Goal: Information Seeking & Learning: Learn about a topic

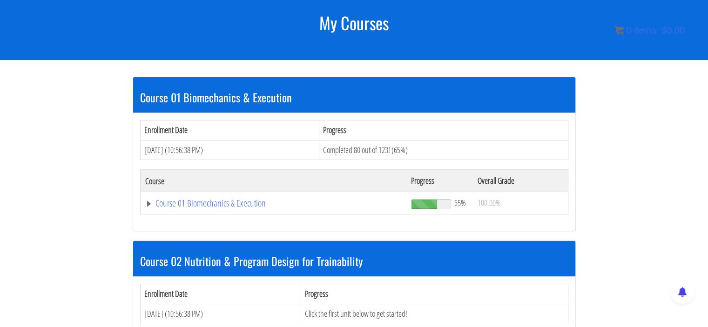
scroll to position [124, 0]
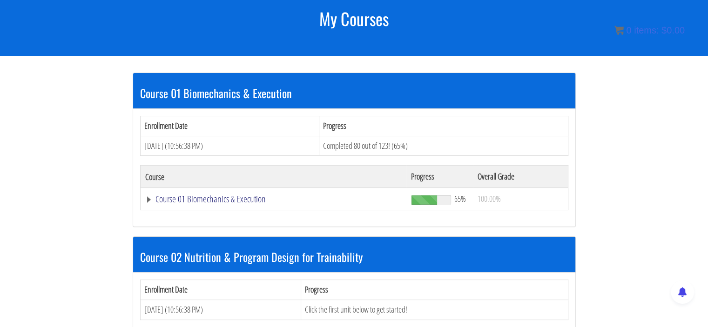
click at [147, 198] on link "Course 01 Biomechanics & Execution" at bounding box center [273, 199] width 257 height 9
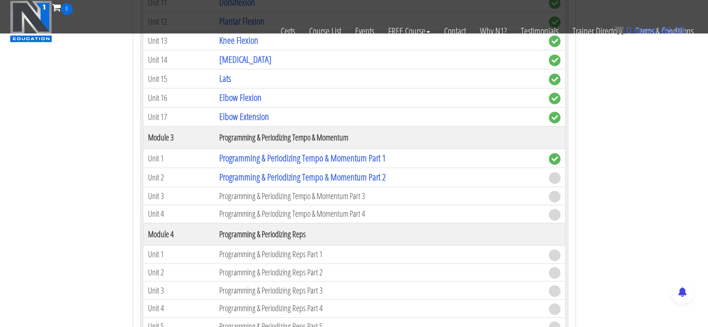
scroll to position [684, 0]
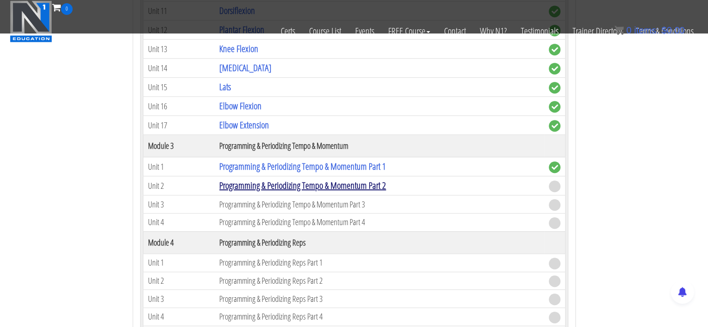
click at [290, 179] on link "Programming & Periodizing Tempo & Momentum Part 2" at bounding box center [302, 185] width 167 height 13
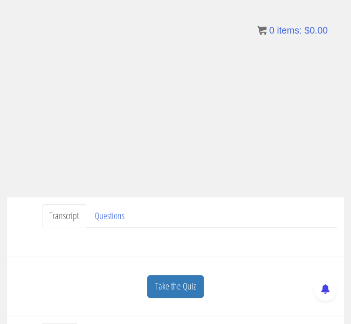
scroll to position [34, 0]
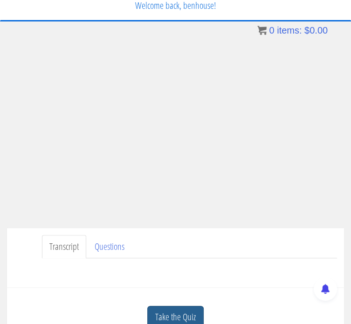
click at [177, 308] on link "Take the Quiz" at bounding box center [175, 316] width 56 height 23
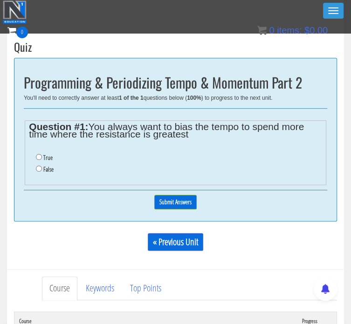
scroll to position [271, 0]
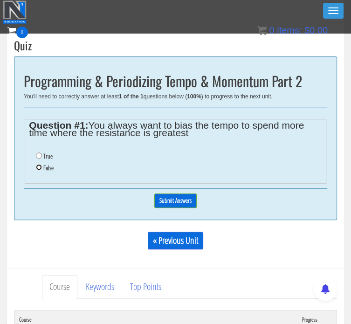
click at [37, 168] on input "False" at bounding box center [39, 167] width 6 height 6
radio input "true"
click at [177, 201] on input "Submit Answers" at bounding box center [175, 200] width 42 height 14
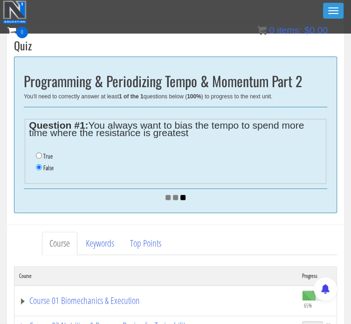
scroll to position [228, 0]
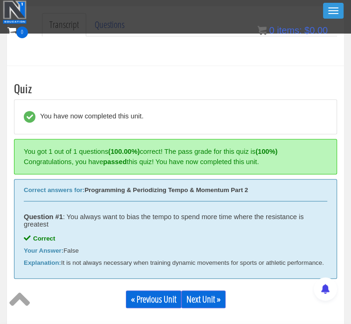
scroll to position [280, 0]
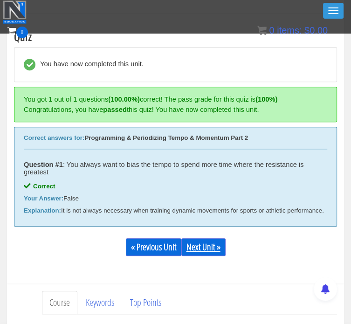
click at [196, 256] on link "Next Unit »" at bounding box center [203, 247] width 44 height 18
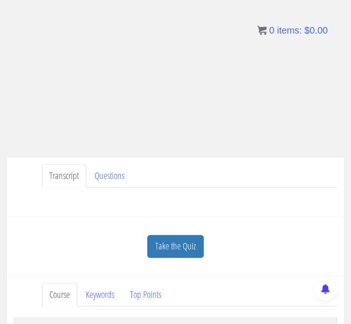
scroll to position [109, 0]
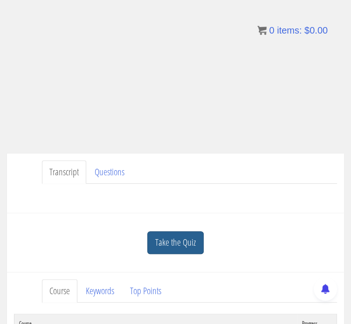
click at [164, 243] on link "Take the Quiz" at bounding box center [175, 242] width 56 height 23
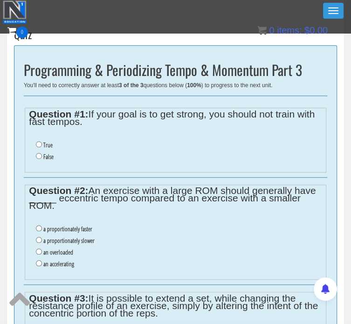
scroll to position [281, 0]
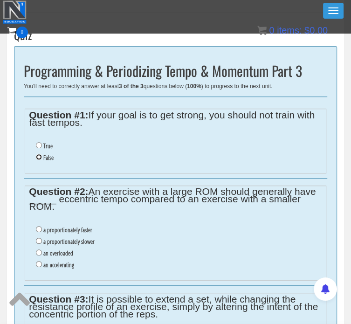
click at [37, 155] on input "False" at bounding box center [39, 157] width 6 height 6
radio input "true"
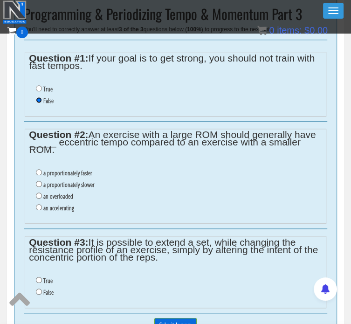
scroll to position [339, 0]
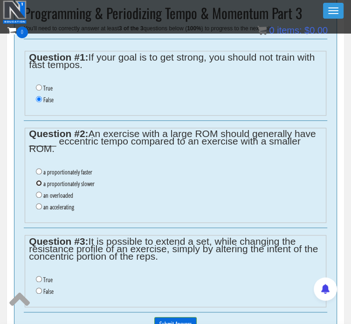
click at [38, 182] on input "a proportionately slower" at bounding box center [39, 183] width 6 height 6
radio input "true"
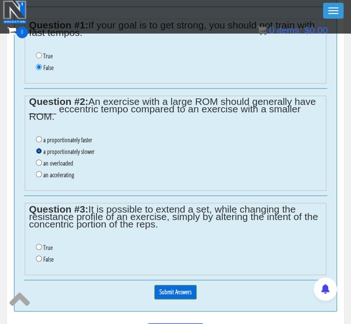
scroll to position [374, 0]
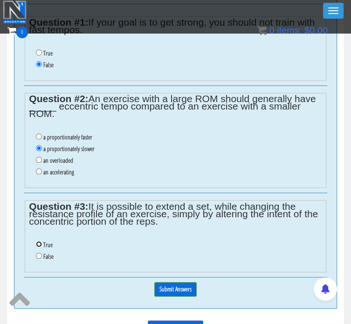
click at [40, 241] on input "True" at bounding box center [39, 244] width 6 height 6
radio input "true"
click at [174, 285] on input "Submit Answers" at bounding box center [175, 289] width 42 height 14
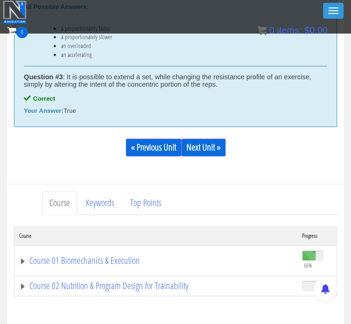
scroll to position [554, 0]
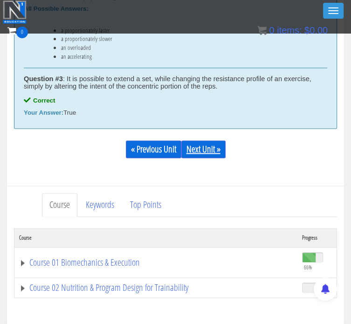
click at [199, 150] on link "Next Unit »" at bounding box center [203, 149] width 44 height 18
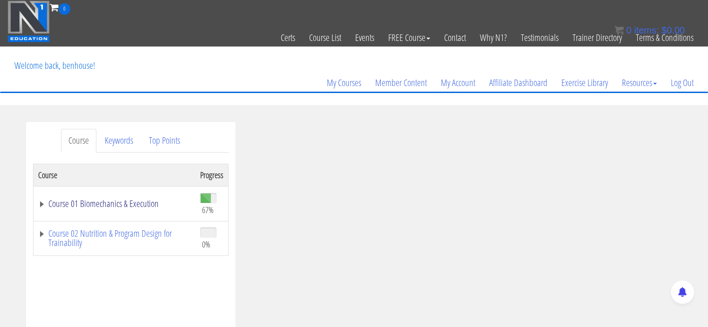
click at [43, 201] on link "Course 01 Biomechanics & Execution" at bounding box center [114, 203] width 153 height 9
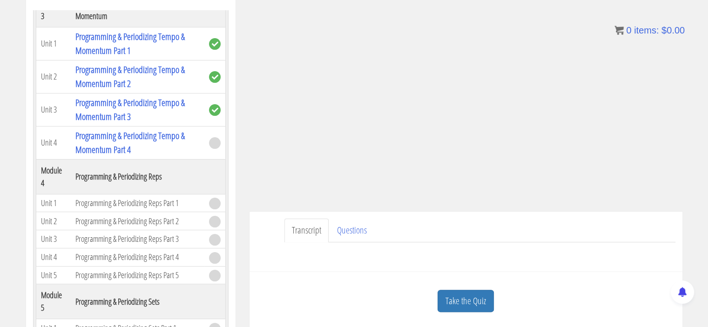
scroll to position [646, 0]
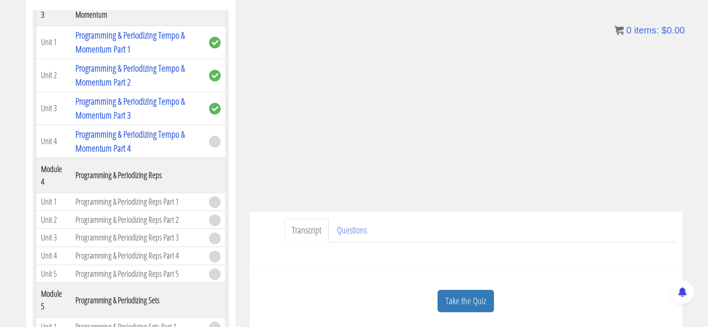
click at [350, 235] on ul "Transcript Questions" at bounding box center [479, 231] width 391 height 24
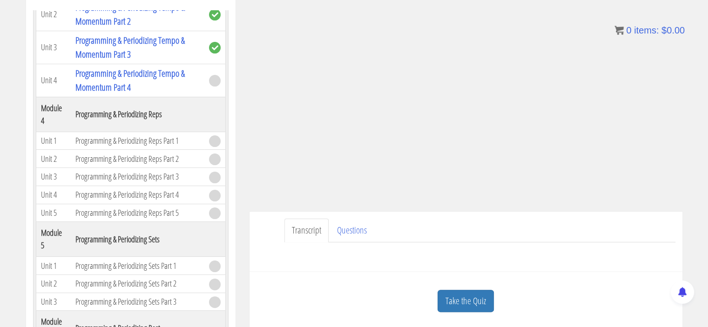
scroll to position [703, 0]
